Goal: Find specific page/section: Find specific page/section

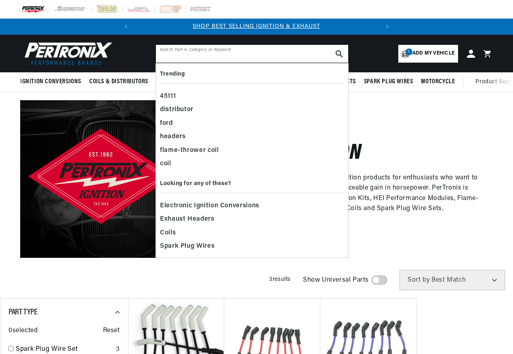
click at [217, 53] on input "text" at bounding box center [252, 54] width 192 height 18
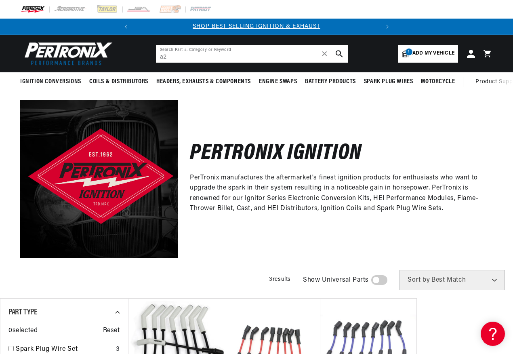
type input "a"
type input "21a32d"
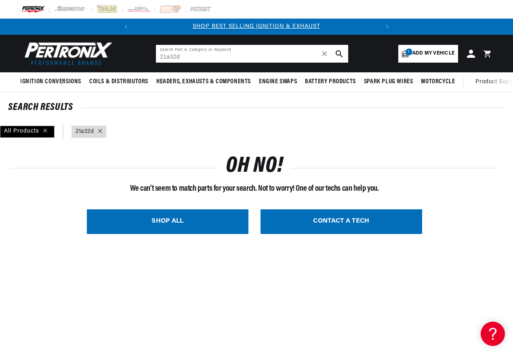
drag, startPoint x: 158, startPoint y: 56, endPoint x: 175, endPoint y: 97, distance: 44.8
click at [158, 56] on input "21a32d" at bounding box center [252, 54] width 192 height 18
type input "a21a32d"
click at [233, 61] on input "a21a32d" at bounding box center [252, 54] width 192 height 18
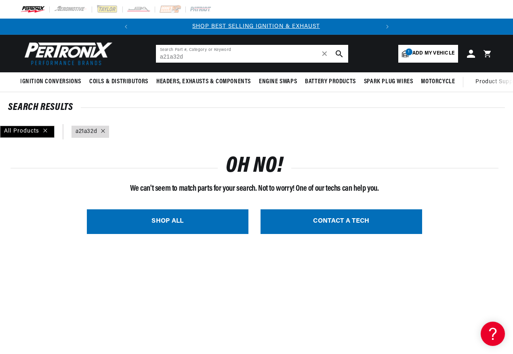
scroll to position [0, 0]
click at [496, 235] on div "SHOP ALL CONTACT A TECH" at bounding box center [255, 221] width 488 height 37
